Goal: Check status

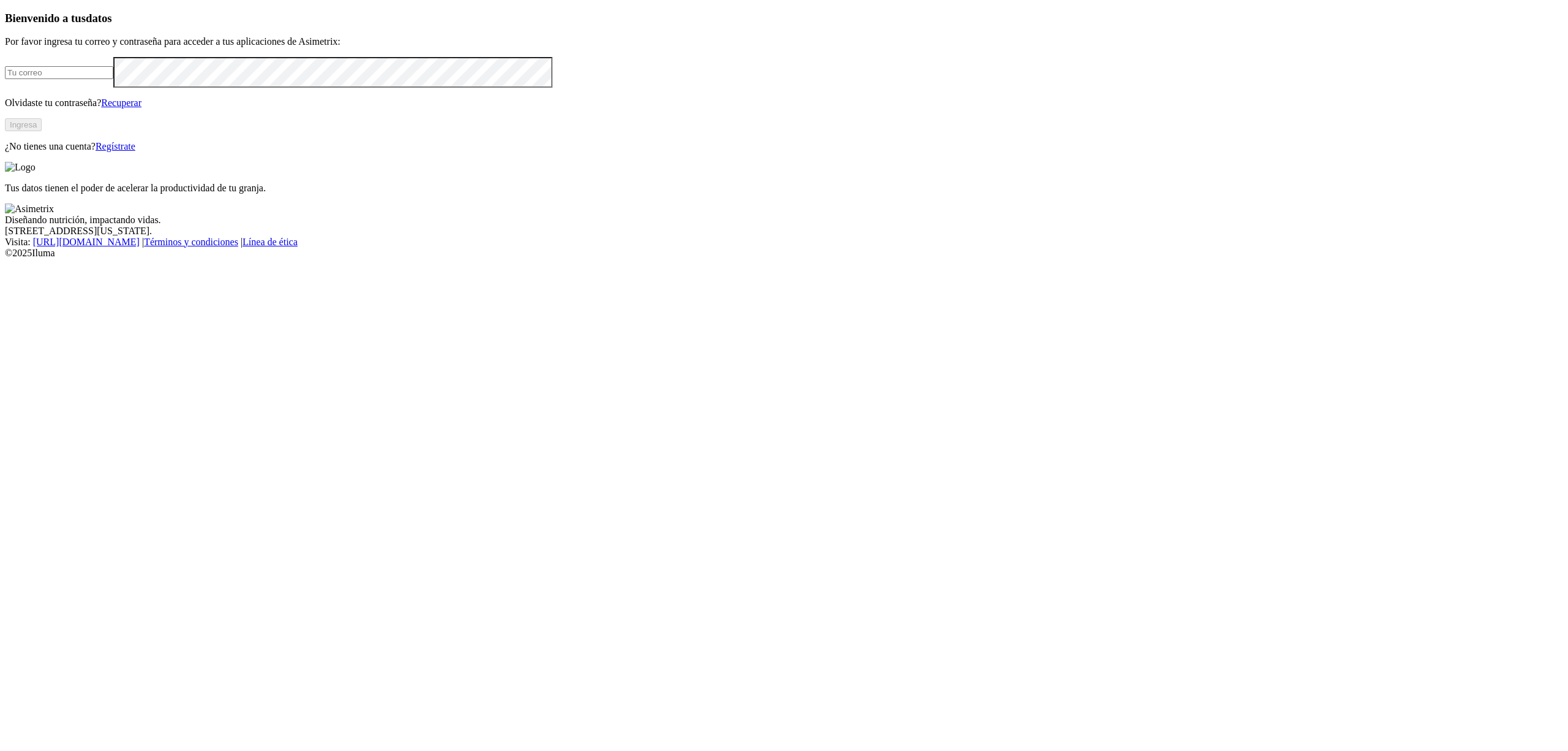
type input "[EMAIL_ADDRESS][DOMAIN_NAME]"
click at [41, 131] on button "Ingresa" at bounding box center [23, 125] width 37 height 13
